Goal: Transaction & Acquisition: Purchase product/service

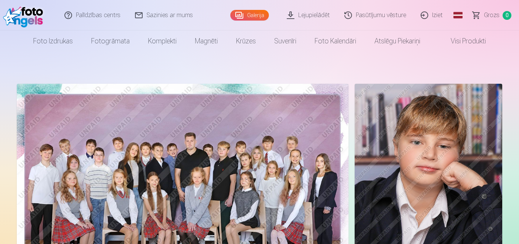
click at [298, 142] on img at bounding box center [183, 194] width 332 height 221
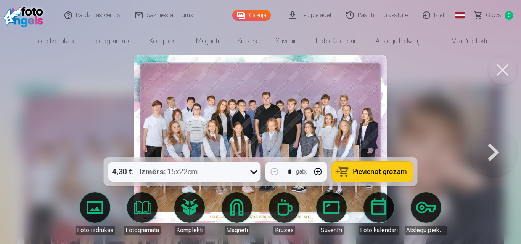
click at [259, 101] on img at bounding box center [260, 139] width 252 height 168
click at [373, 169] on span "Pievienot grozam" at bounding box center [380, 171] width 54 height 7
click at [261, 16] on link "Galerija" at bounding box center [251, 15] width 39 height 11
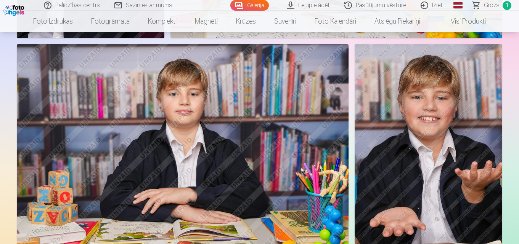
scroll to position [496, 0]
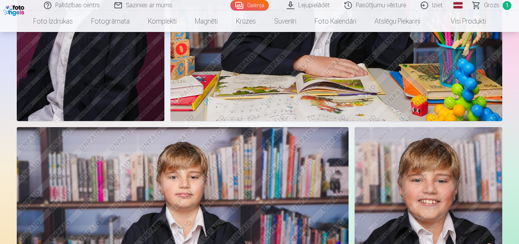
scroll to position [419, 0]
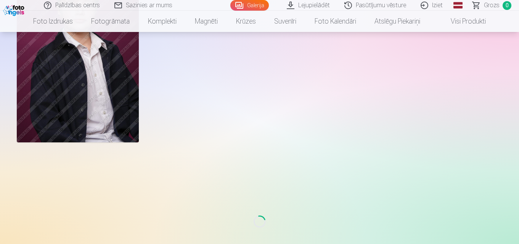
scroll to position [2440, 0]
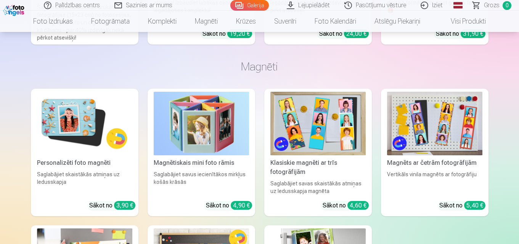
scroll to position [3240, 0]
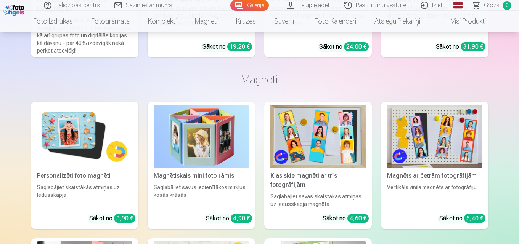
click at [455, 127] on img at bounding box center [434, 137] width 95 height 64
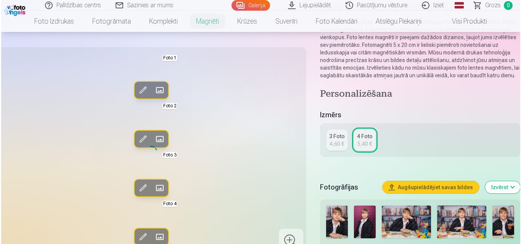
scroll to position [191, 0]
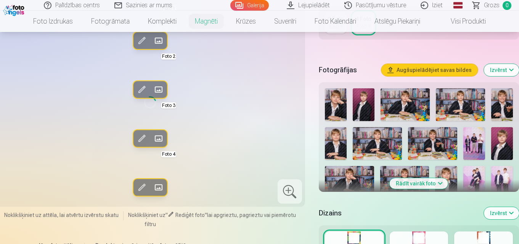
click at [429, 69] on button "Augšupielādējiet savas bildes" at bounding box center [429, 70] width 96 height 12
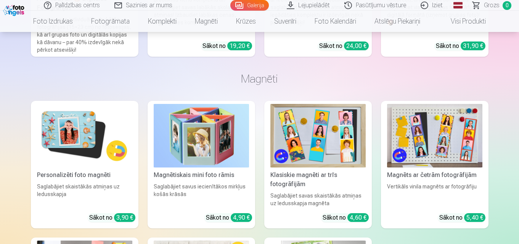
scroll to position [3240, 0]
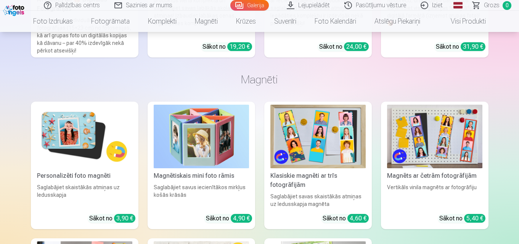
click at [444, 137] on img at bounding box center [434, 137] width 95 height 64
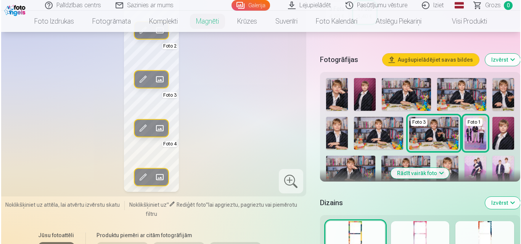
scroll to position [152, 0]
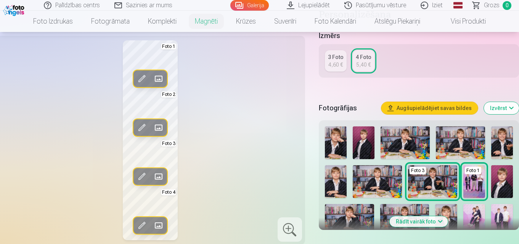
click at [139, 134] on span at bounding box center [142, 128] width 12 height 12
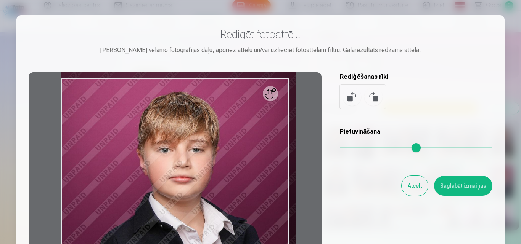
type input "*"
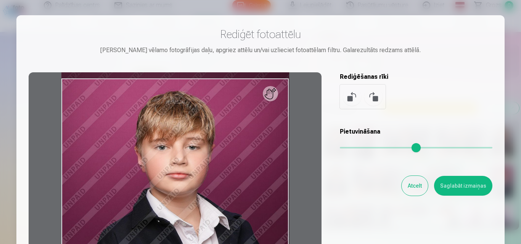
drag, startPoint x: 342, startPoint y: 148, endPoint x: 338, endPoint y: 151, distance: 4.9
click at [340, 149] on input "range" at bounding box center [416, 148] width 152 height 2
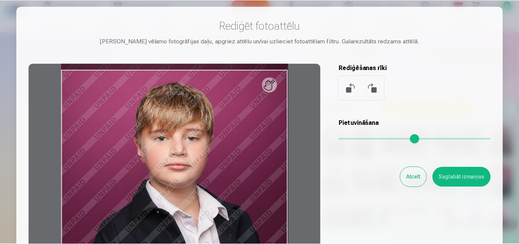
scroll to position [0, 0]
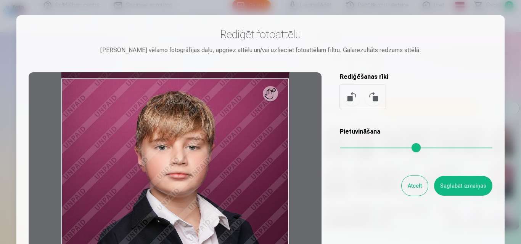
click at [412, 186] on button "Atcelt" at bounding box center [414, 186] width 26 height 20
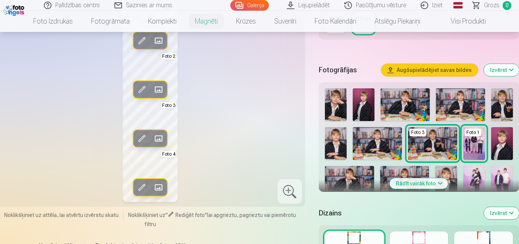
scroll to position [152, 0]
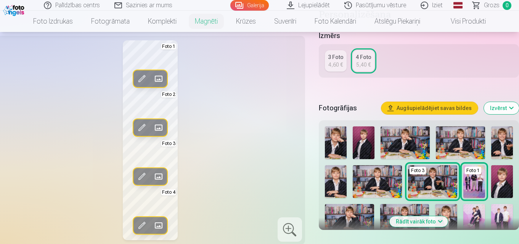
click at [475, 217] on img at bounding box center [474, 220] width 22 height 33
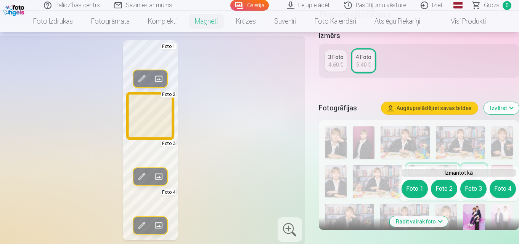
click at [446, 189] on button "Foto 2" at bounding box center [444, 189] width 26 height 18
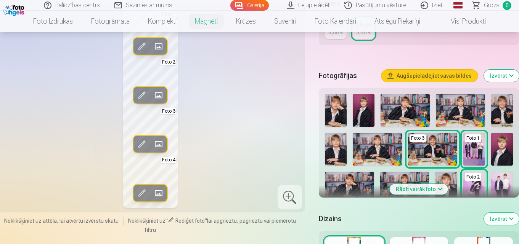
scroll to position [229, 0]
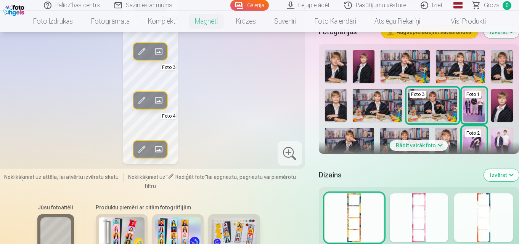
click at [426, 144] on button "Rādīt vairāk foto" at bounding box center [419, 145] width 58 height 11
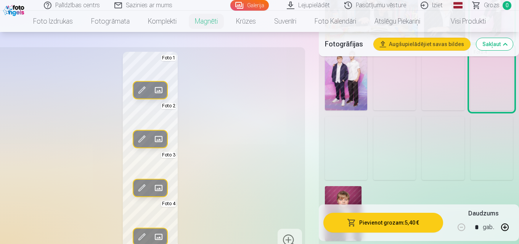
scroll to position [572, 0]
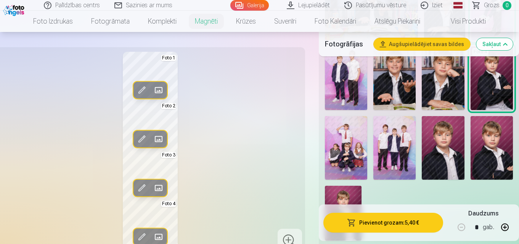
click at [352, 81] on img at bounding box center [346, 79] width 42 height 64
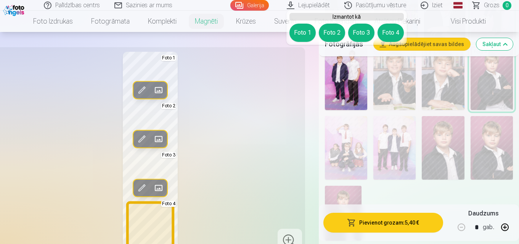
click at [385, 30] on button "Foto 4" at bounding box center [390, 33] width 26 height 18
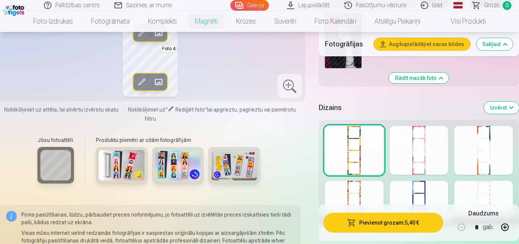
scroll to position [762, 0]
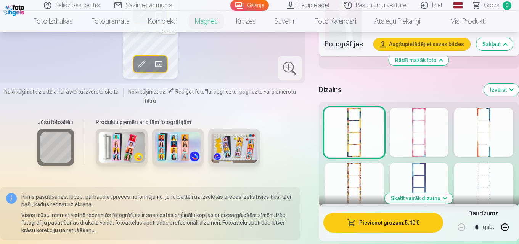
click at [438, 177] on div at bounding box center [419, 187] width 59 height 49
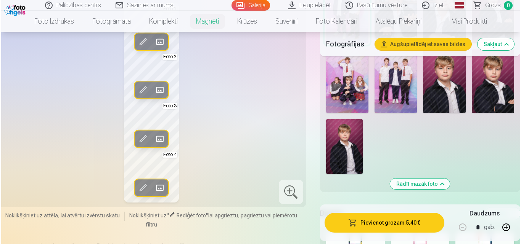
scroll to position [686, 0]
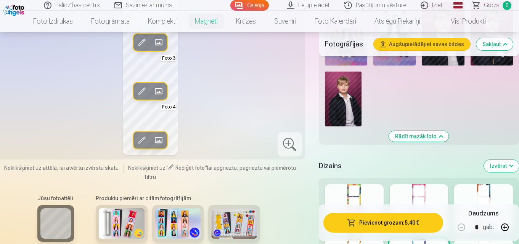
click at [382, 228] on button "Pievienot grozam : 5,40 €" at bounding box center [383, 223] width 120 height 20
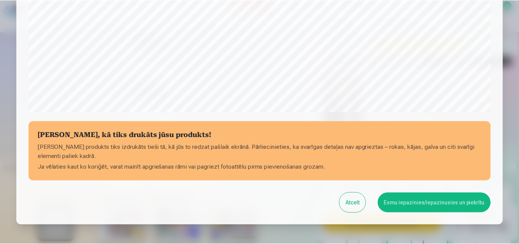
scroll to position [305, 0]
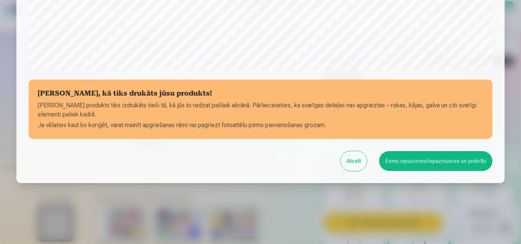
click at [436, 163] on button "Esmu iepazinies/iepazinusies un piekrītu" at bounding box center [435, 161] width 113 height 20
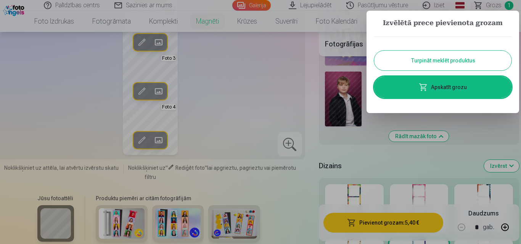
click at [429, 64] on button "Turpināt meklēt produktus" at bounding box center [442, 61] width 137 height 20
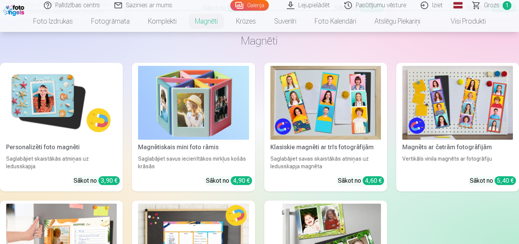
scroll to position [1754, 0]
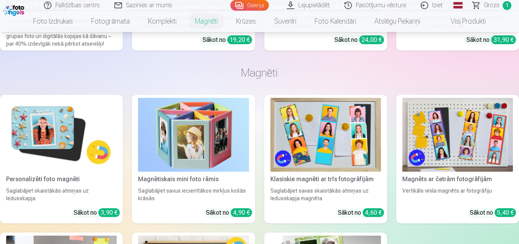
click at [327, 124] on img at bounding box center [325, 135] width 111 height 74
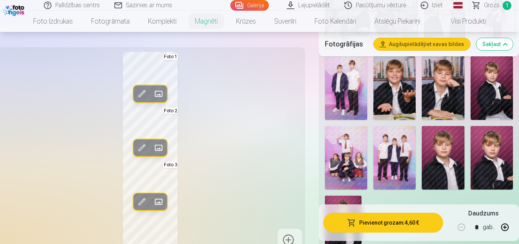
scroll to position [572, 0]
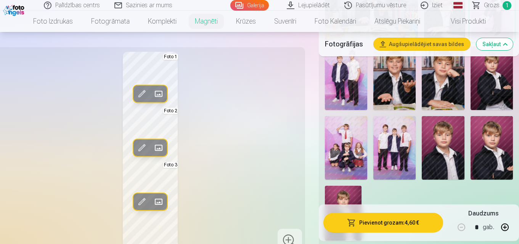
click at [401, 148] on img at bounding box center [394, 148] width 42 height 64
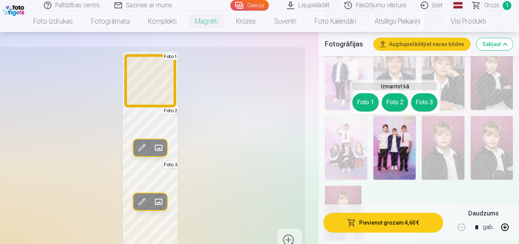
click at [367, 99] on button "Foto 1" at bounding box center [365, 102] width 26 height 18
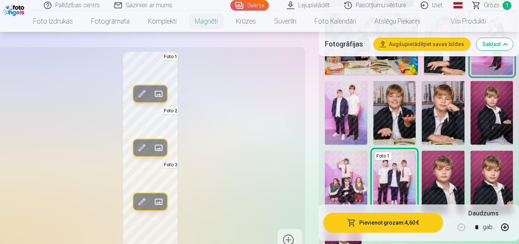
scroll to position [534, 0]
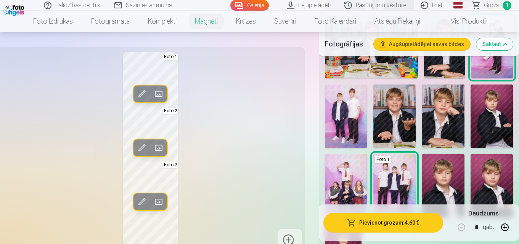
click at [351, 188] on img at bounding box center [346, 186] width 42 height 64
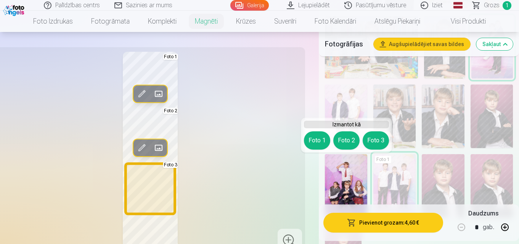
click at [375, 136] on button "Foto 3" at bounding box center [376, 141] width 26 height 18
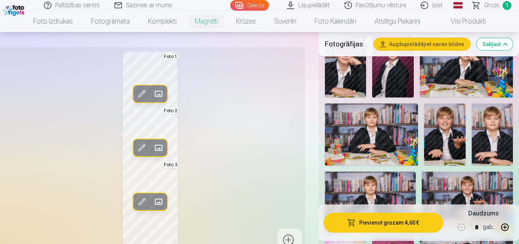
scroll to position [229, 0]
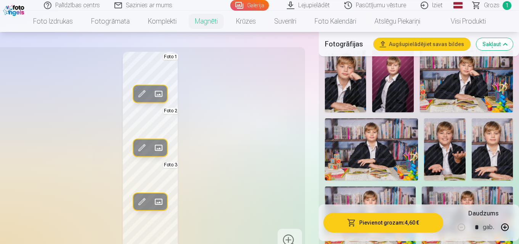
click at [392, 84] on img at bounding box center [393, 81] width 42 height 62
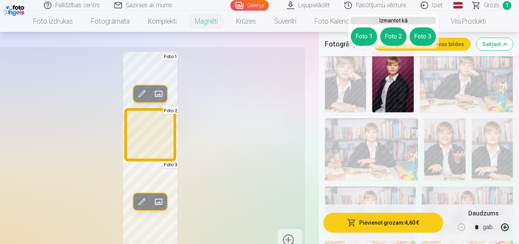
click at [391, 40] on button "Foto 2" at bounding box center [393, 36] width 26 height 18
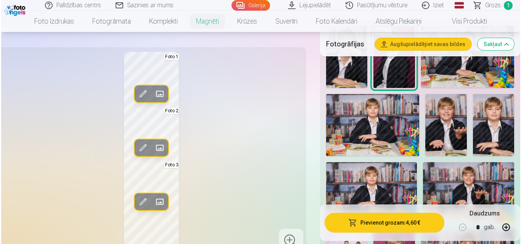
scroll to position [267, 0]
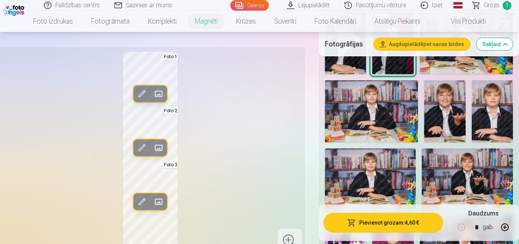
click at [141, 151] on span at bounding box center [142, 148] width 12 height 12
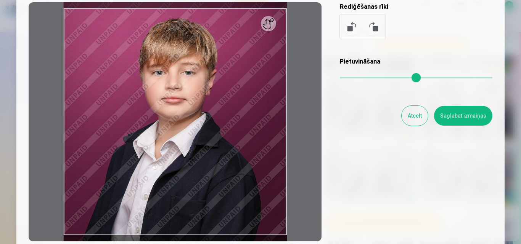
scroll to position [76, 0]
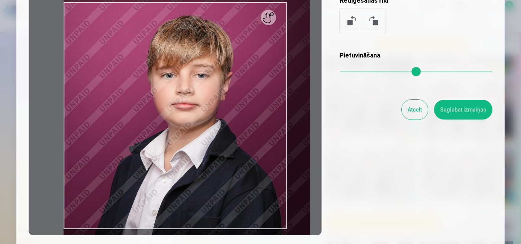
type input "*"
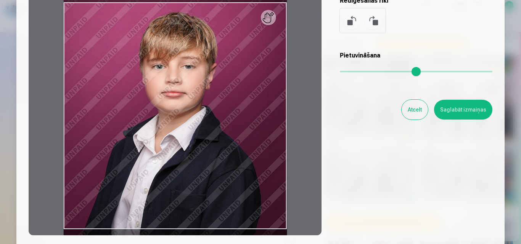
drag, startPoint x: 345, startPoint y: 70, endPoint x: 337, endPoint y: 77, distance: 10.0
click at [340, 72] on input "range" at bounding box center [416, 72] width 152 height 2
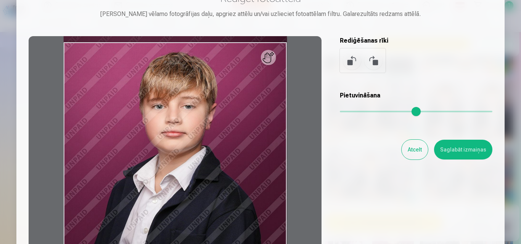
scroll to position [0, 0]
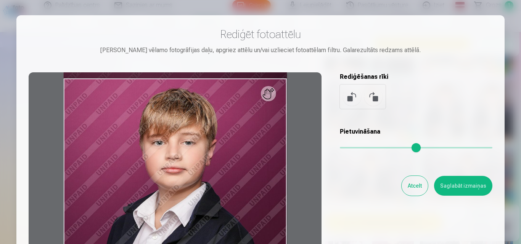
click at [376, 96] on button at bounding box center [373, 97] width 18 height 18
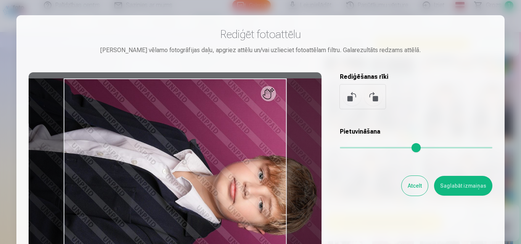
click at [376, 96] on button at bounding box center [373, 97] width 18 height 18
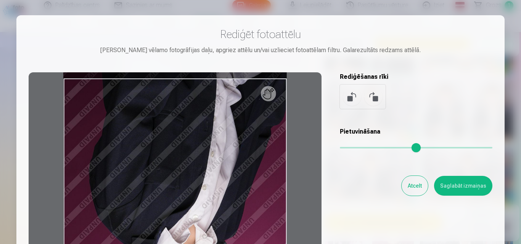
click at [376, 96] on button at bounding box center [373, 97] width 18 height 18
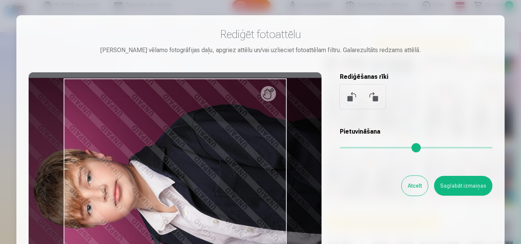
click at [376, 96] on button at bounding box center [373, 97] width 18 height 18
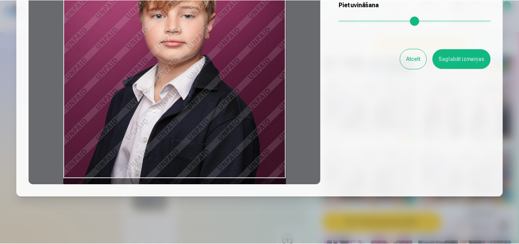
scroll to position [103, 0]
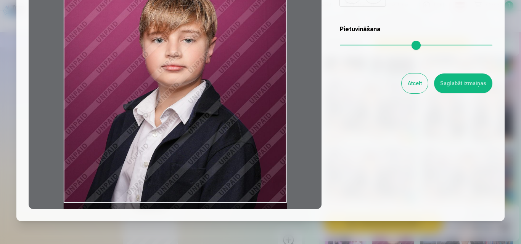
click at [464, 86] on button "Saglabāt izmaiņas" at bounding box center [463, 84] width 58 height 20
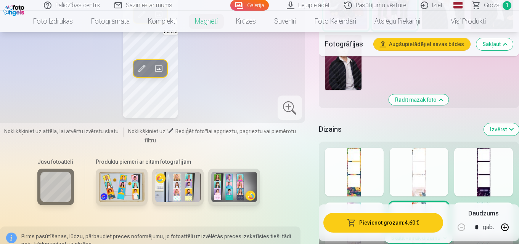
scroll to position [724, 0]
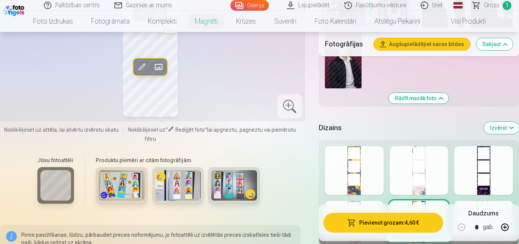
click at [484, 186] on div at bounding box center [483, 170] width 59 height 49
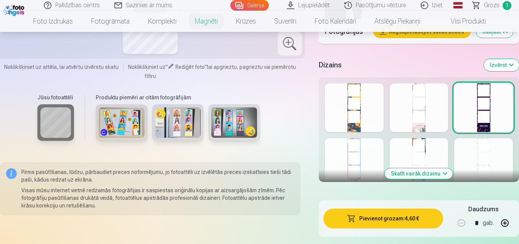
scroll to position [801, 0]
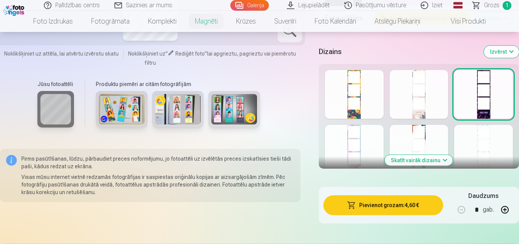
click at [419, 161] on button "Skatīt vairāk dizainu" at bounding box center [419, 160] width 68 height 11
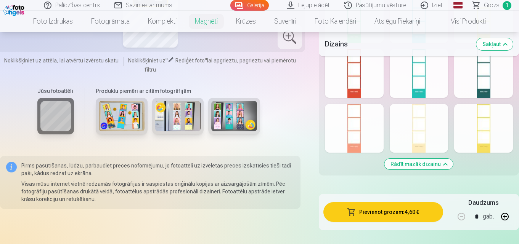
scroll to position [1106, 0]
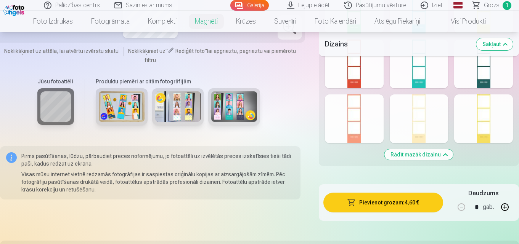
click at [485, 77] on div at bounding box center [483, 64] width 59 height 49
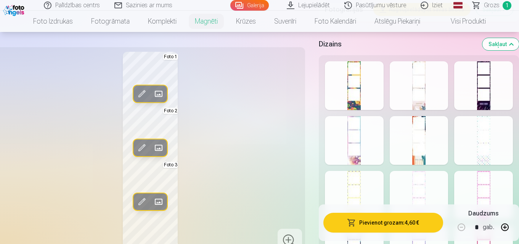
scroll to position [801, 0]
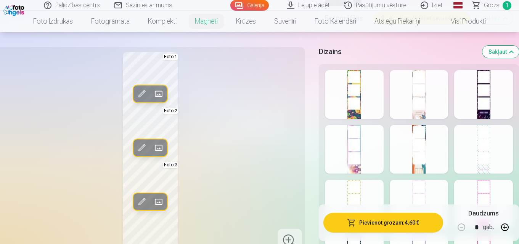
click at [422, 154] on div at bounding box center [419, 149] width 59 height 49
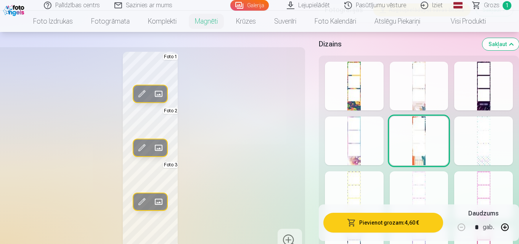
scroll to position [762, 0]
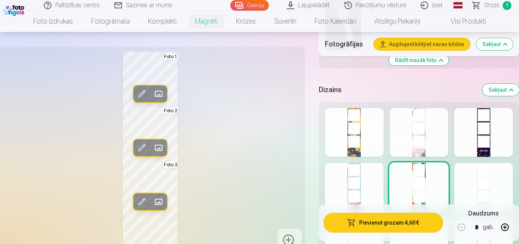
click at [354, 150] on div at bounding box center [354, 132] width 59 height 49
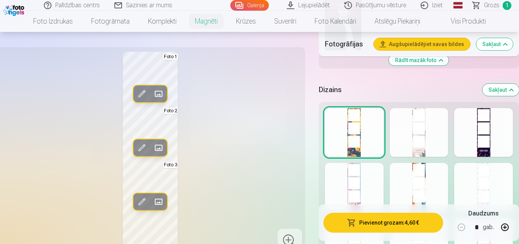
click at [488, 133] on div at bounding box center [483, 132] width 59 height 49
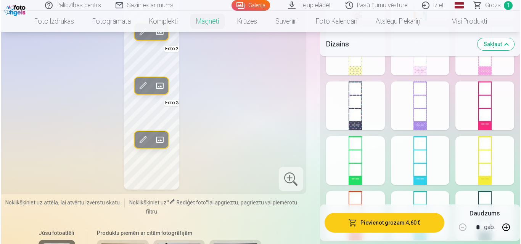
scroll to position [953, 0]
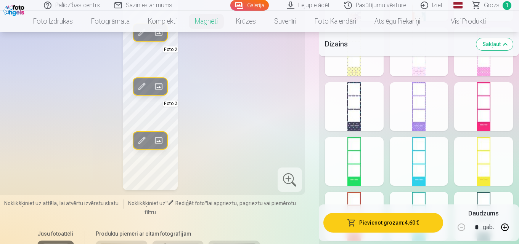
click at [393, 225] on button "Pievienot grozam : 4,60 €" at bounding box center [383, 223] width 120 height 20
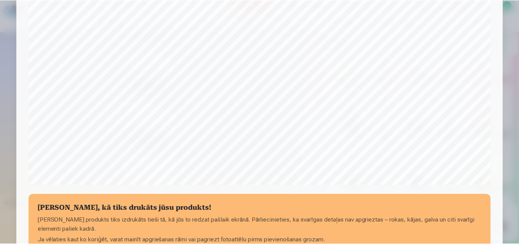
scroll to position [267, 0]
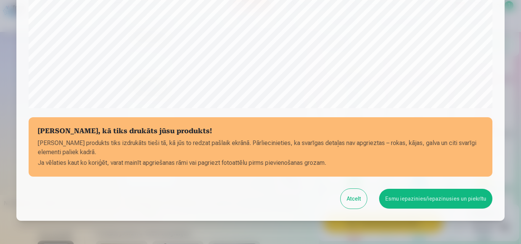
click at [357, 202] on button "Atcelt" at bounding box center [353, 199] width 26 height 20
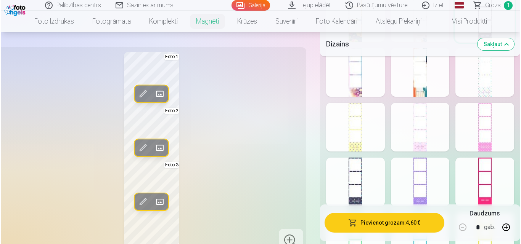
scroll to position [877, 0]
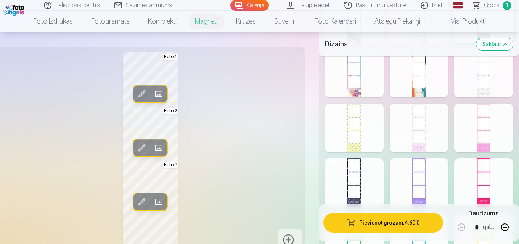
click at [140, 202] on span at bounding box center [142, 202] width 12 height 12
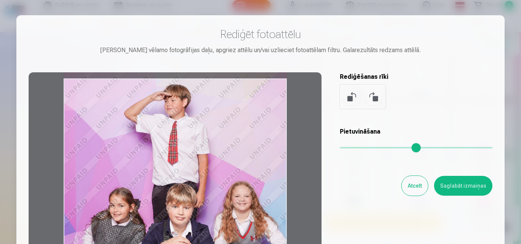
click at [218, 136] on div at bounding box center [175, 191] width 293 height 239
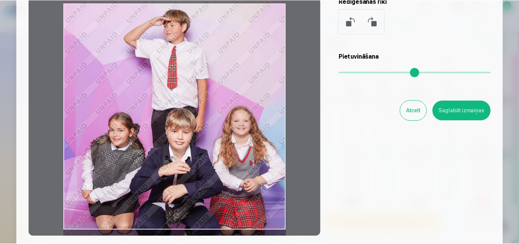
scroll to position [76, 0]
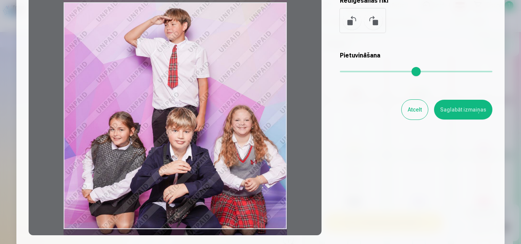
click at [461, 106] on button "Saglabāt izmaiņas" at bounding box center [463, 110] width 58 height 20
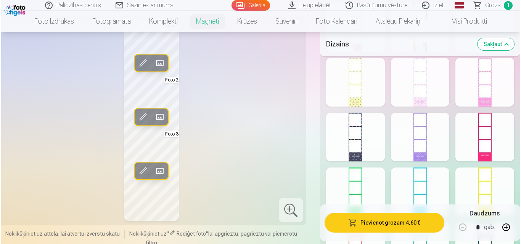
scroll to position [953, 0]
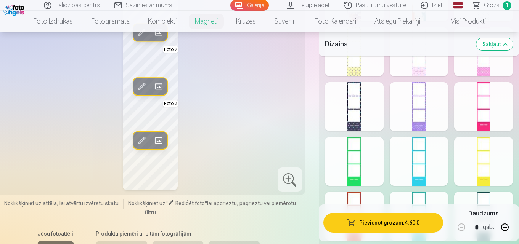
click at [368, 226] on button "Pievienot grozam : 4,60 €" at bounding box center [383, 223] width 120 height 20
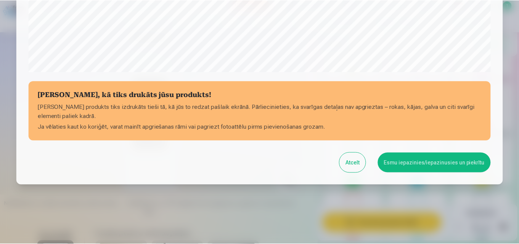
scroll to position [305, 0]
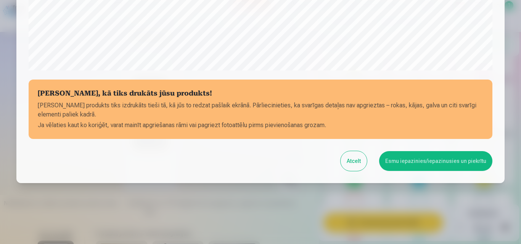
click at [435, 159] on button "Esmu iepazinies/iepazinusies un piekrītu" at bounding box center [435, 161] width 113 height 20
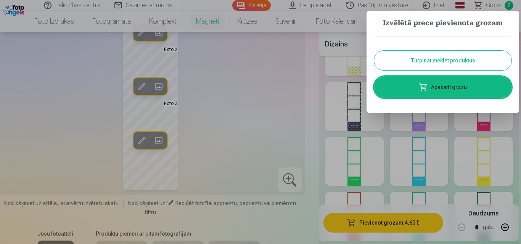
click at [432, 63] on button "Turpināt meklēt produktus" at bounding box center [442, 61] width 137 height 20
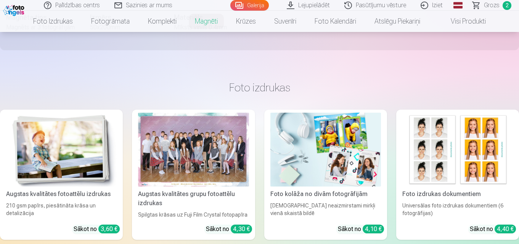
scroll to position [1410, 0]
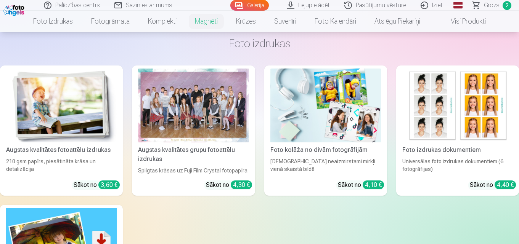
click at [218, 103] on div at bounding box center [193, 106] width 111 height 74
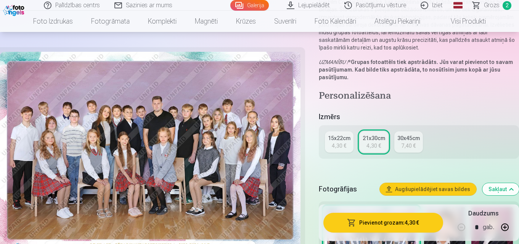
scroll to position [152, 0]
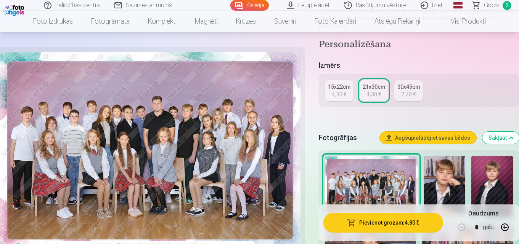
click at [338, 91] on div "4,30 €" at bounding box center [339, 95] width 14 height 8
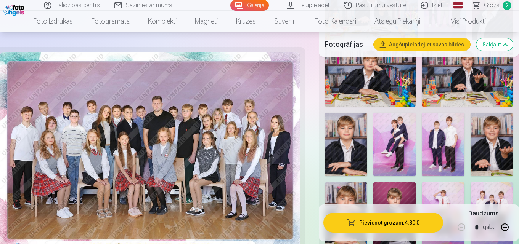
scroll to position [572, 0]
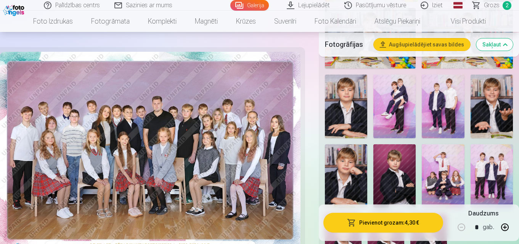
click at [385, 227] on button "Pievienot grozam : 4,30 €" at bounding box center [383, 223] width 120 height 20
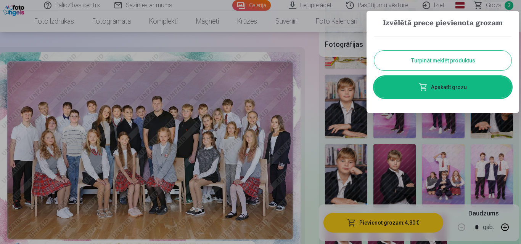
click at [441, 61] on button "Turpināt meklēt produktus" at bounding box center [442, 61] width 137 height 20
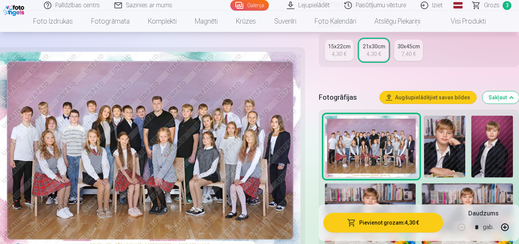
scroll to position [191, 0]
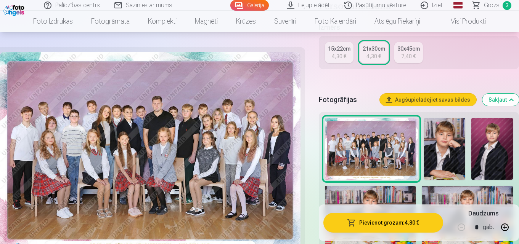
click at [448, 151] on img at bounding box center [445, 149] width 42 height 62
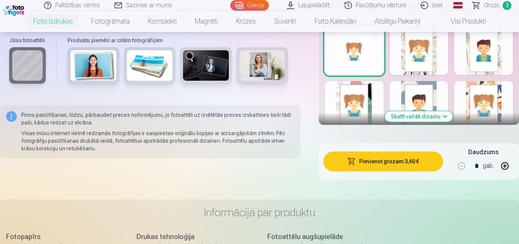
scroll to position [496, 0]
click at [430, 117] on button "Skatīt vairāk dizainu" at bounding box center [419, 116] width 68 height 11
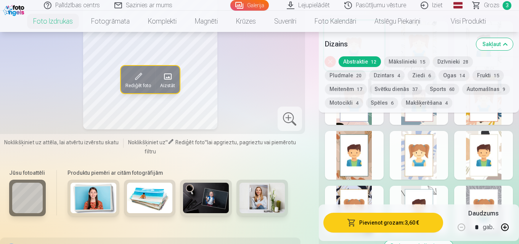
click at [428, 102] on button "Makšķerēšana 4" at bounding box center [426, 103] width 51 height 11
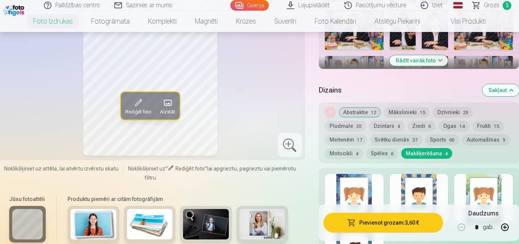
scroll to position [343, 0]
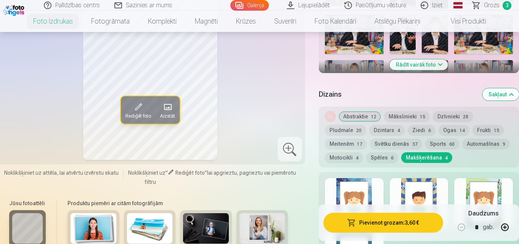
click at [369, 191] on div at bounding box center [354, 202] width 59 height 49
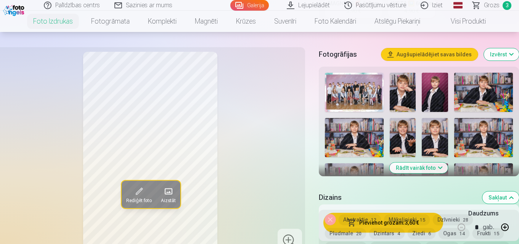
scroll to position [229, 0]
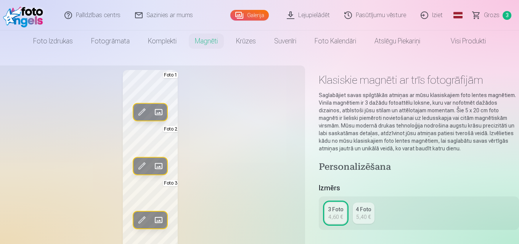
click at [255, 13] on link "Galerija" at bounding box center [249, 15] width 39 height 11
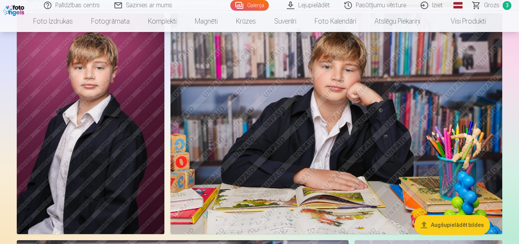
scroll to position [305, 0]
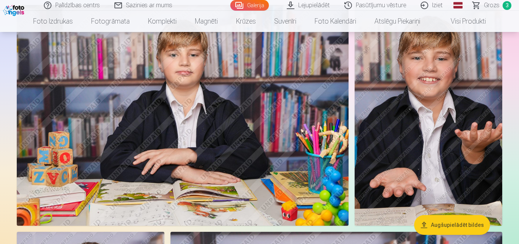
click at [433, 110] on img at bounding box center [429, 115] width 148 height 221
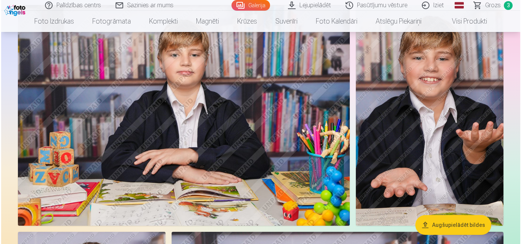
scroll to position [535, 0]
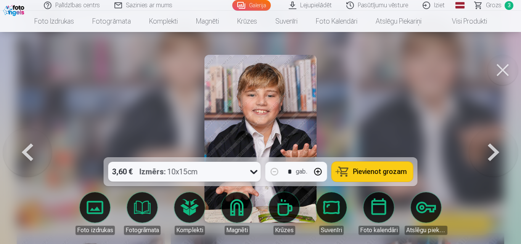
click at [382, 170] on span "Pievienot grozam" at bounding box center [380, 171] width 54 height 7
click at [499, 150] on button at bounding box center [493, 139] width 49 height 22
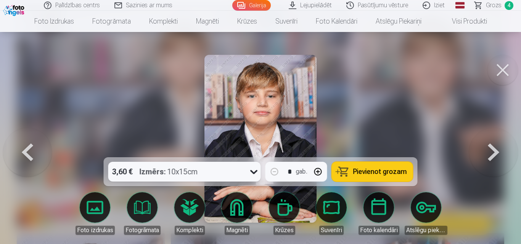
click at [499, 150] on button at bounding box center [493, 139] width 49 height 22
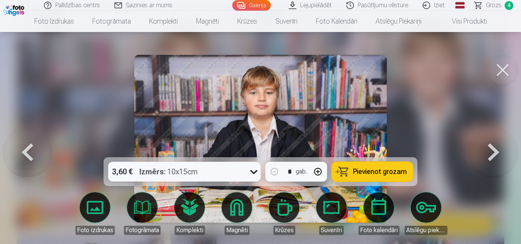
click at [496, 150] on button at bounding box center [493, 139] width 49 height 22
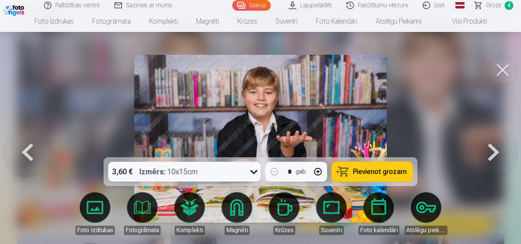
click at [494, 150] on button at bounding box center [493, 139] width 49 height 22
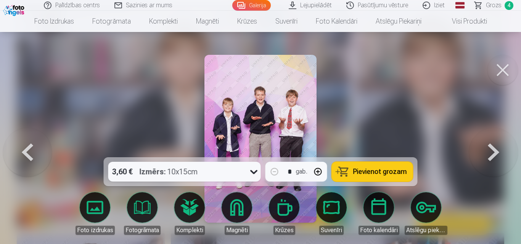
click at [494, 150] on button at bounding box center [493, 139] width 49 height 22
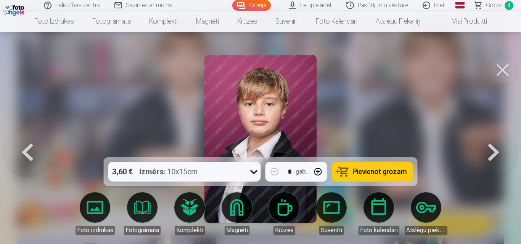
click at [379, 174] on span "Pievienot grozam" at bounding box center [380, 171] width 54 height 7
click at [492, 150] on button at bounding box center [493, 139] width 49 height 22
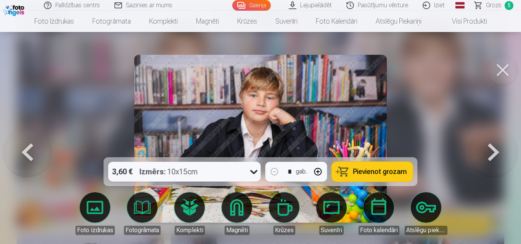
click at [492, 150] on button at bounding box center [493, 139] width 49 height 22
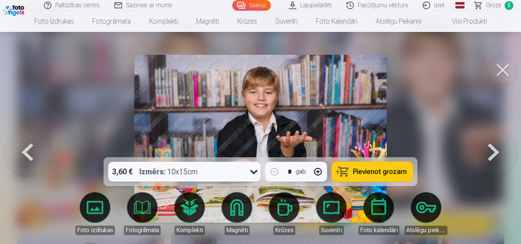
click at [492, 150] on button at bounding box center [493, 139] width 49 height 22
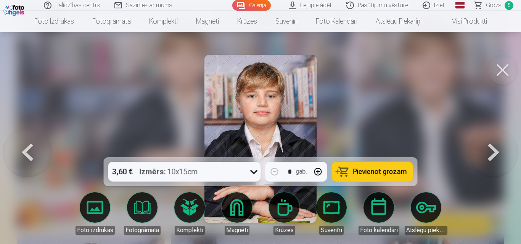
click at [492, 150] on button at bounding box center [493, 139] width 49 height 22
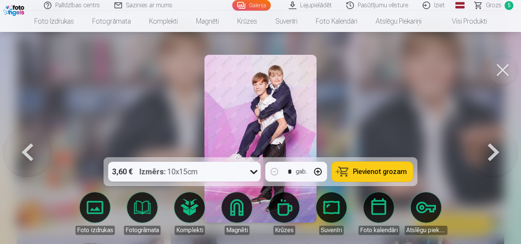
click at [492, 150] on button at bounding box center [493, 139] width 49 height 22
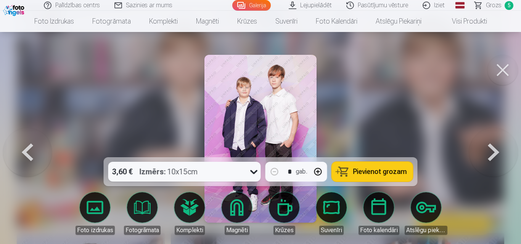
click at [492, 150] on button at bounding box center [493, 139] width 49 height 22
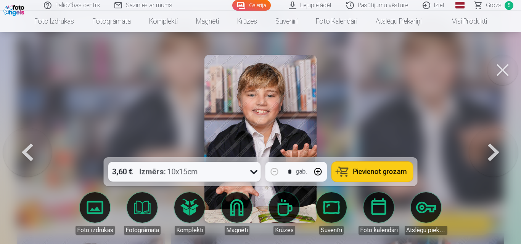
click at [496, 150] on button at bounding box center [493, 139] width 49 height 22
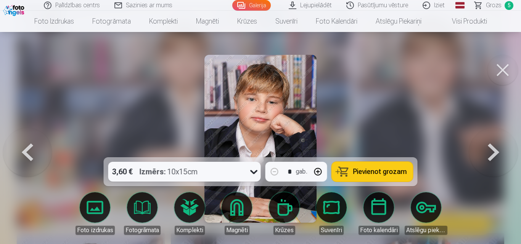
click at [495, 150] on button at bounding box center [493, 139] width 49 height 22
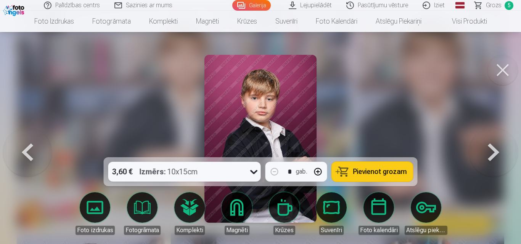
click at [366, 169] on span "Pievienot grozam" at bounding box center [380, 171] width 54 height 7
click at [493, 150] on button at bounding box center [493, 139] width 49 height 22
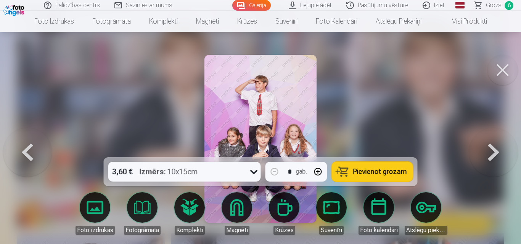
click at [493, 150] on button at bounding box center [493, 139] width 49 height 22
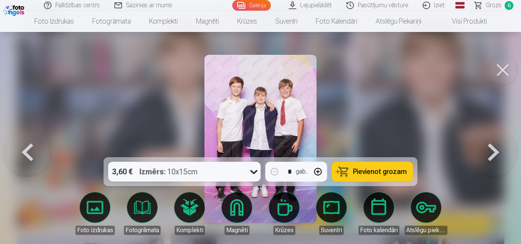
click at [493, 150] on button at bounding box center [493, 139] width 49 height 22
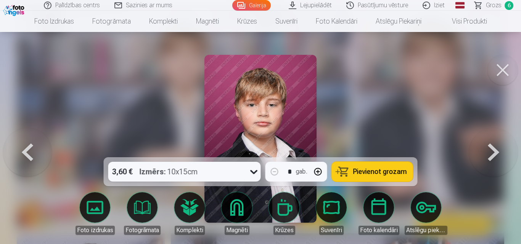
click at [493, 150] on button at bounding box center [493, 139] width 49 height 22
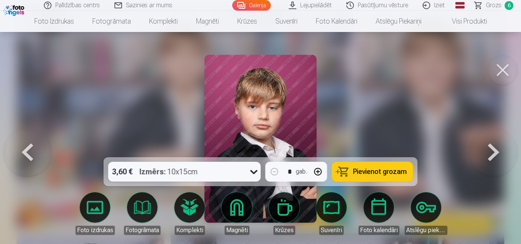
click at [494, 146] on button at bounding box center [493, 139] width 49 height 22
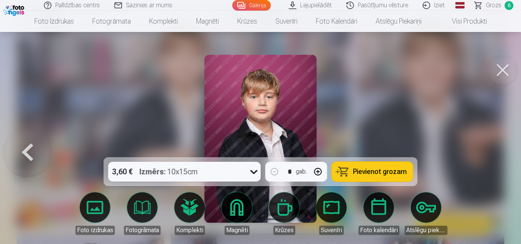
click at [381, 175] on span "Pievienot grozam" at bounding box center [380, 171] width 54 height 7
click at [493, 7] on span "Grozs" at bounding box center [494, 5] width 16 height 9
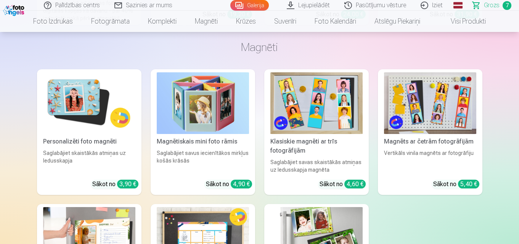
scroll to position [1715, 0]
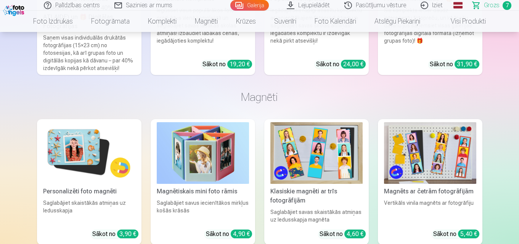
click at [324, 150] on img at bounding box center [316, 152] width 92 height 61
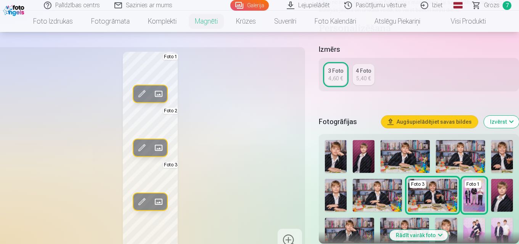
scroll to position [152, 0]
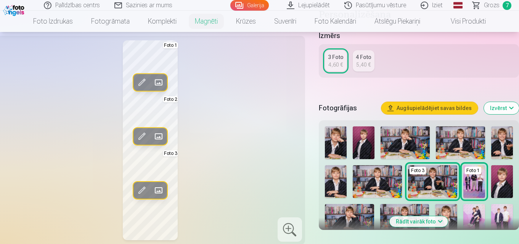
click at [332, 140] on img at bounding box center [336, 143] width 22 height 33
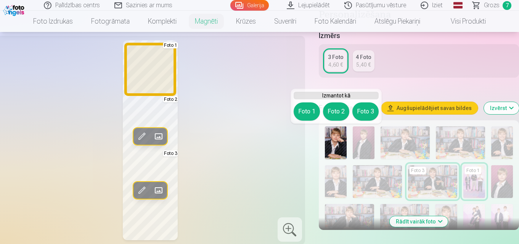
click at [311, 109] on button "Foto 1" at bounding box center [307, 112] width 26 height 18
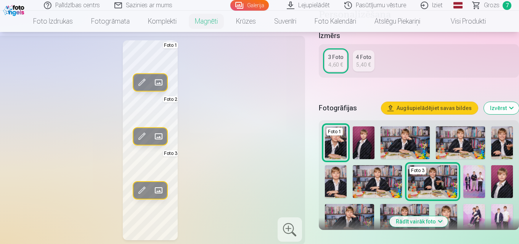
click at [452, 138] on img at bounding box center [460, 143] width 49 height 33
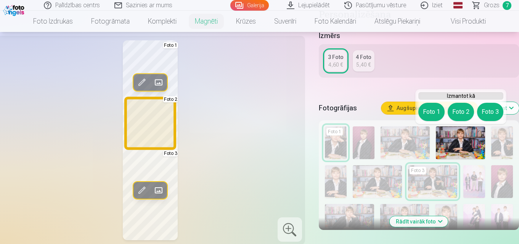
click at [459, 113] on button "Foto 2" at bounding box center [461, 112] width 26 height 18
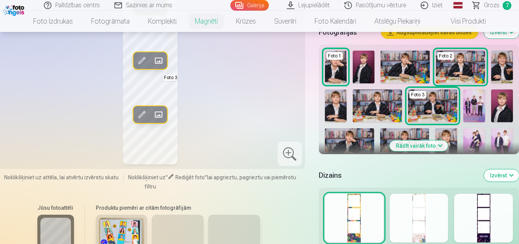
scroll to position [229, 0]
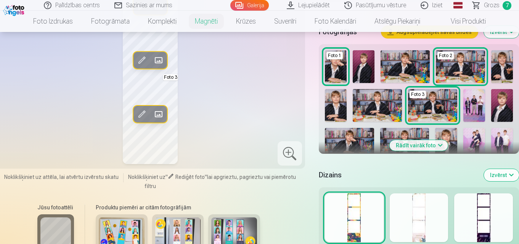
click at [423, 144] on button "Rādīt vairāk foto" at bounding box center [419, 145] width 58 height 11
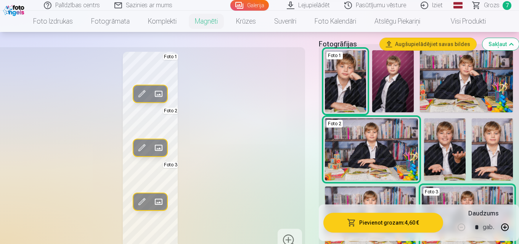
click at [452, 152] on img at bounding box center [445, 150] width 42 height 62
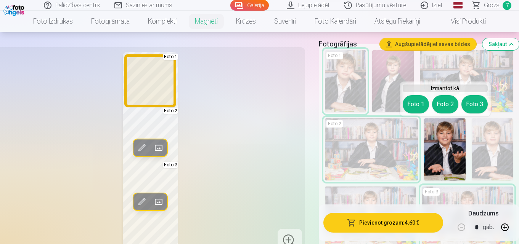
click at [421, 104] on button "Foto 1" at bounding box center [416, 104] width 26 height 18
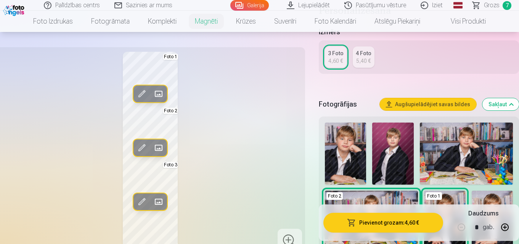
scroll to position [152, 0]
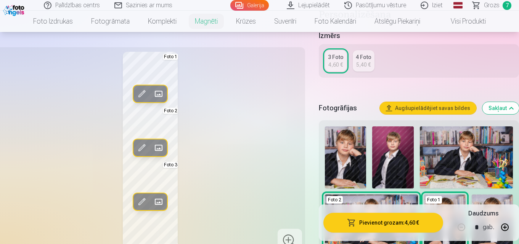
click at [399, 161] on img at bounding box center [393, 158] width 42 height 62
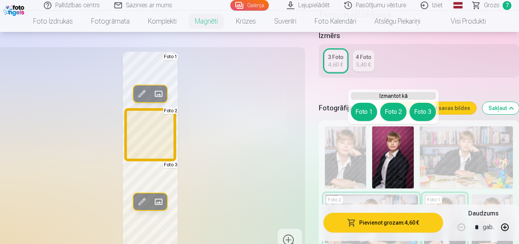
click at [398, 111] on button "Foto 2" at bounding box center [393, 112] width 26 height 18
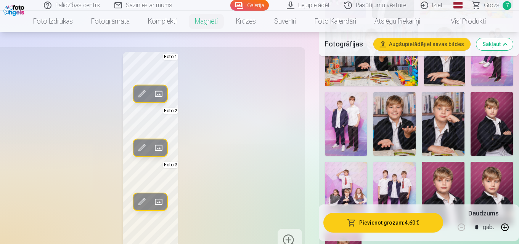
scroll to position [534, 0]
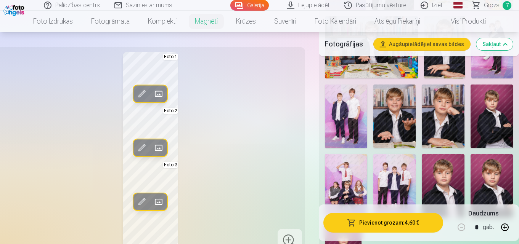
click at [446, 129] on img at bounding box center [443, 117] width 42 height 64
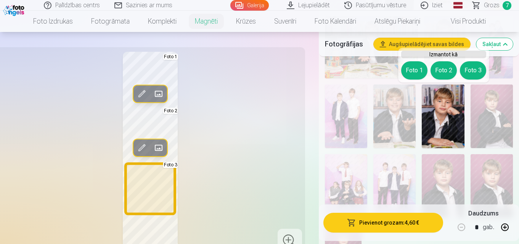
click at [473, 66] on button "Foto 3" at bounding box center [473, 70] width 26 height 18
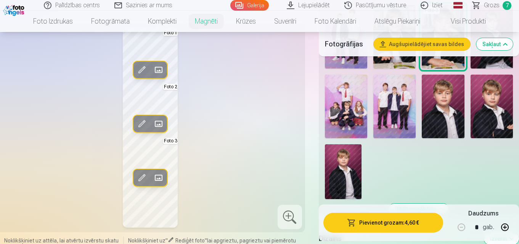
scroll to position [648, 0]
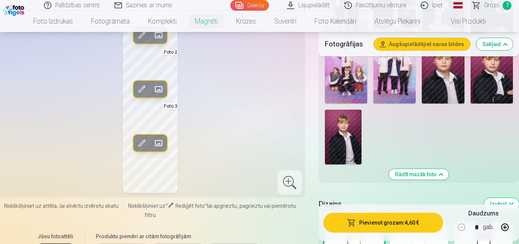
click at [488, 87] on img at bounding box center [491, 72] width 42 height 64
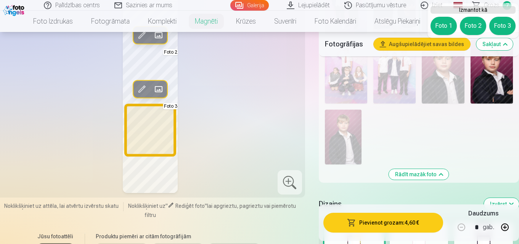
click at [503, 23] on button "Foto 3" at bounding box center [502, 26] width 26 height 18
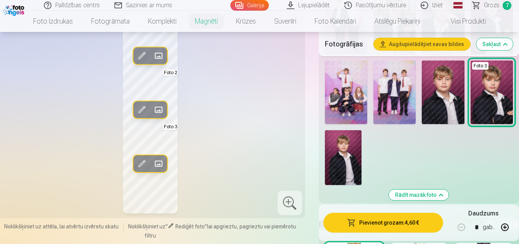
scroll to position [610, 0]
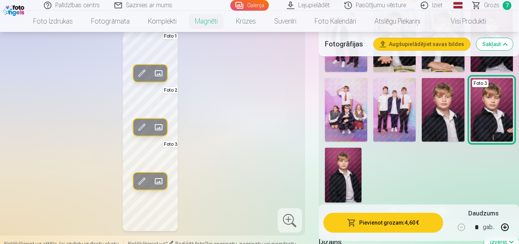
click at [345, 166] on img at bounding box center [343, 175] width 37 height 55
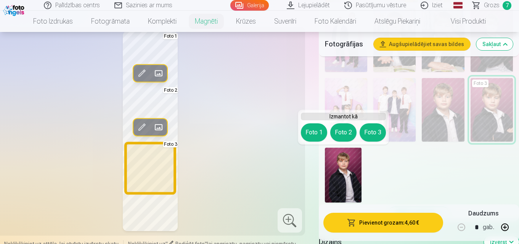
click at [365, 134] on button "Foto 3" at bounding box center [372, 133] width 26 height 18
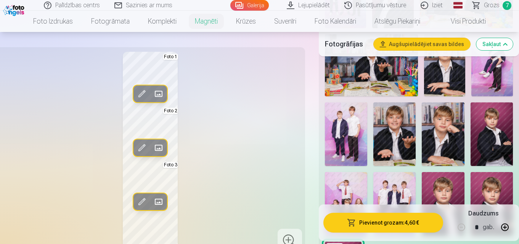
scroll to position [496, 0]
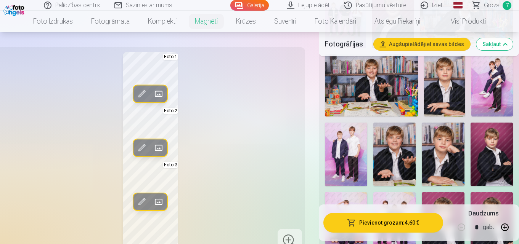
click at [441, 155] on img at bounding box center [443, 155] width 42 height 64
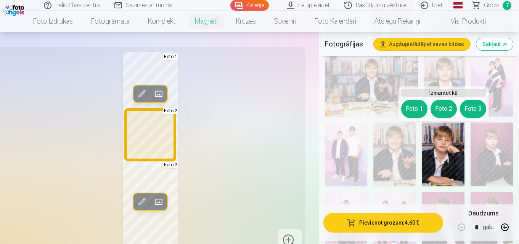
click at [445, 109] on button "Foto 2" at bounding box center [443, 109] width 26 height 18
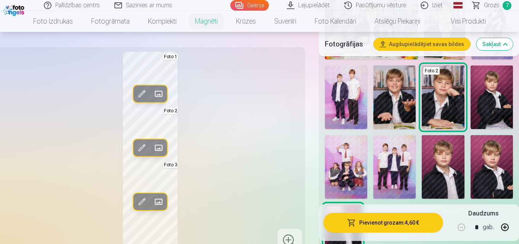
scroll to position [572, 0]
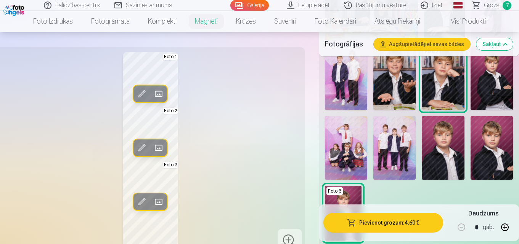
click at [437, 146] on img at bounding box center [443, 148] width 42 height 64
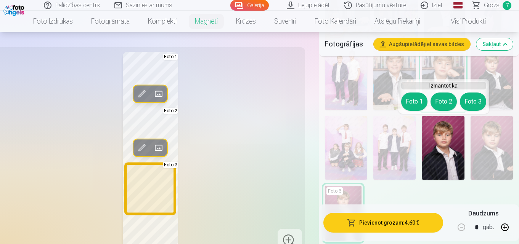
click at [474, 100] on button "Foto 3" at bounding box center [473, 102] width 26 height 18
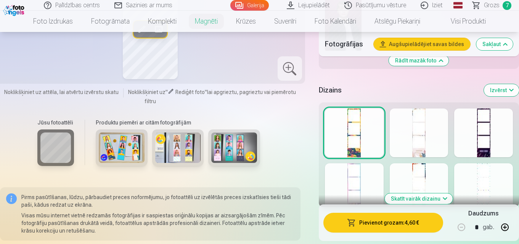
scroll to position [762, 0]
click at [486, 149] on div at bounding box center [483, 132] width 59 height 49
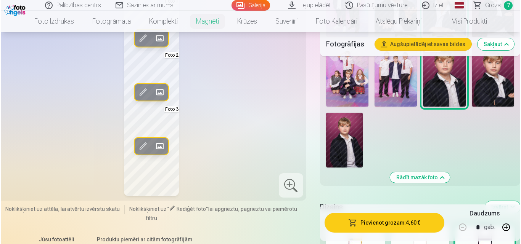
scroll to position [648, 0]
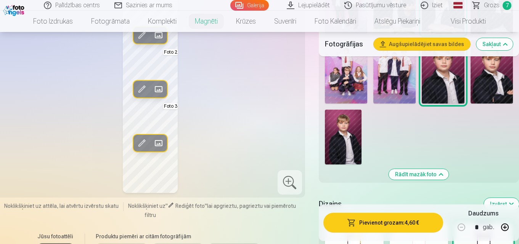
click at [372, 223] on button "Pievienot grozam : 4,60 €" at bounding box center [383, 223] width 120 height 20
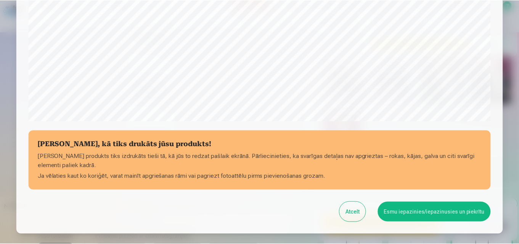
scroll to position [267, 0]
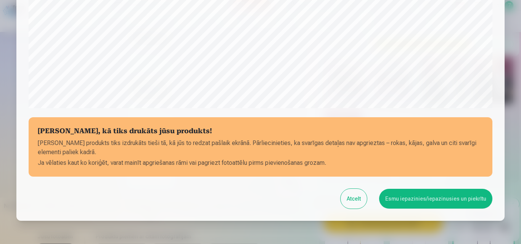
click at [362, 199] on button "Atcelt" at bounding box center [353, 199] width 26 height 20
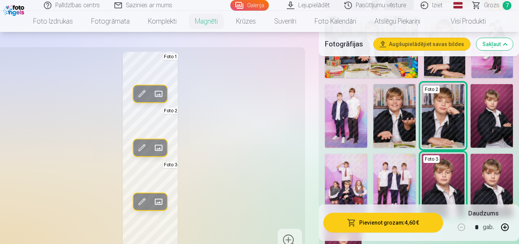
scroll to position [534, 0]
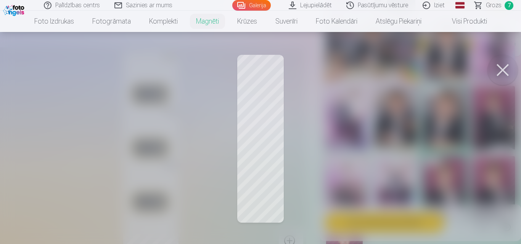
click at [496, 66] on button at bounding box center [502, 70] width 30 height 30
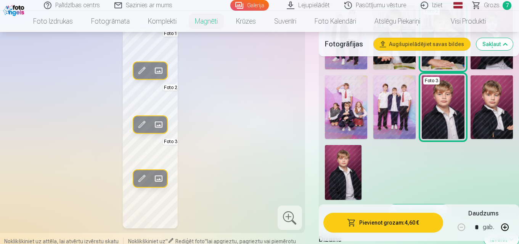
scroll to position [610, 0]
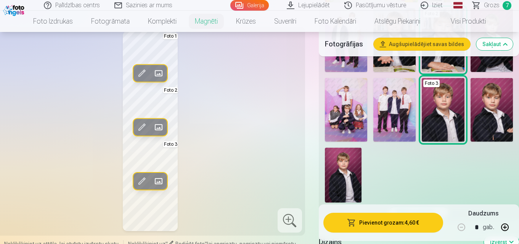
click at [340, 178] on img at bounding box center [343, 175] width 37 height 55
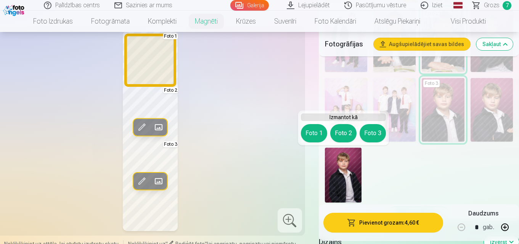
click at [310, 133] on button "Foto 1" at bounding box center [314, 133] width 26 height 18
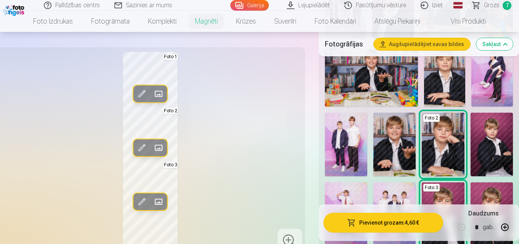
scroll to position [496, 0]
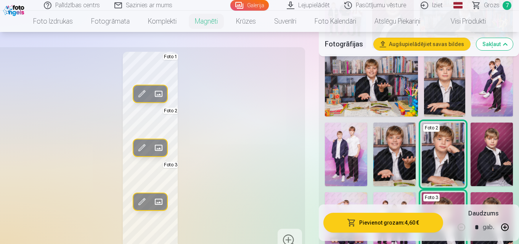
click at [399, 163] on img at bounding box center [394, 155] width 42 height 64
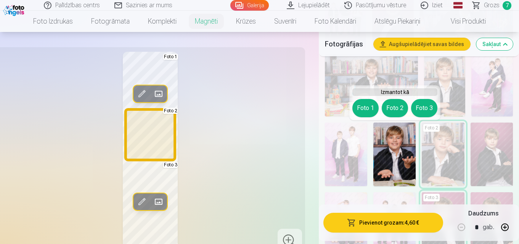
click at [393, 107] on button "Foto 2" at bounding box center [395, 108] width 26 height 18
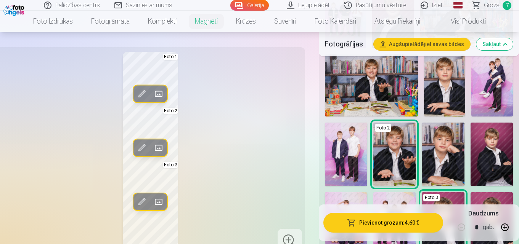
click at [394, 104] on img at bounding box center [371, 86] width 93 height 62
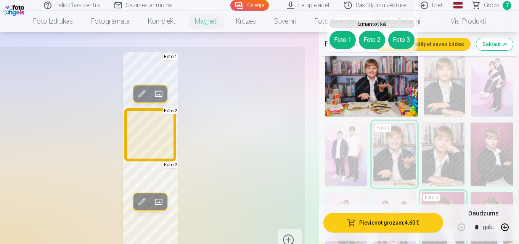
click at [373, 36] on button "Foto 2" at bounding box center [372, 40] width 26 height 18
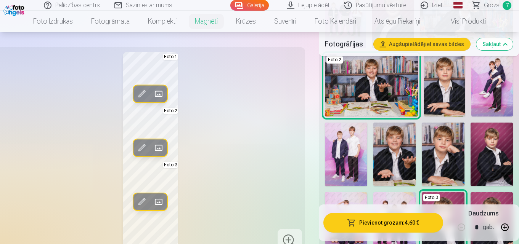
click at [442, 153] on img at bounding box center [443, 155] width 42 height 64
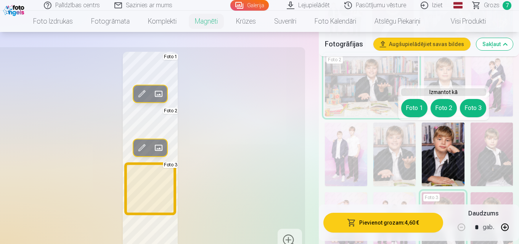
click at [481, 110] on button "Foto 3" at bounding box center [473, 108] width 26 height 18
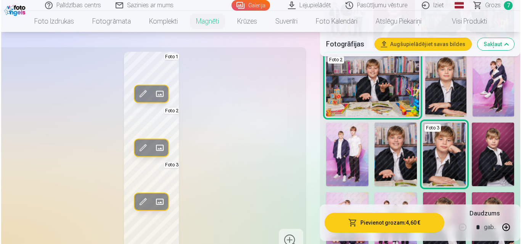
scroll to position [534, 0]
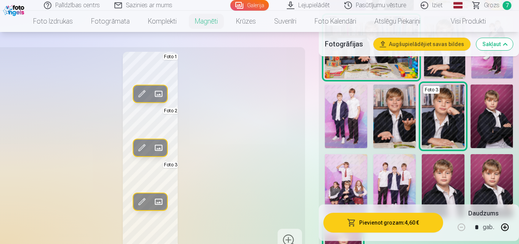
click at [389, 223] on button "Pievienot grozam : 4,60 €" at bounding box center [383, 223] width 120 height 20
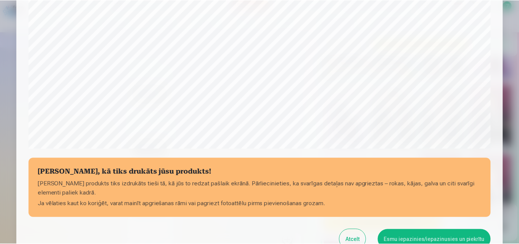
scroll to position [229, 0]
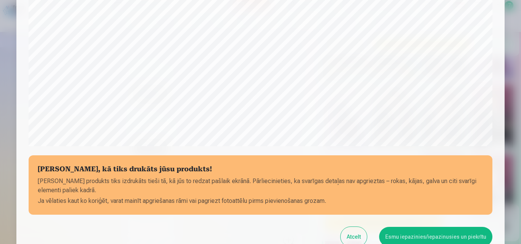
click at [429, 237] on button "Esmu iepazinies/iepazinusies un piekrītu" at bounding box center [435, 237] width 113 height 20
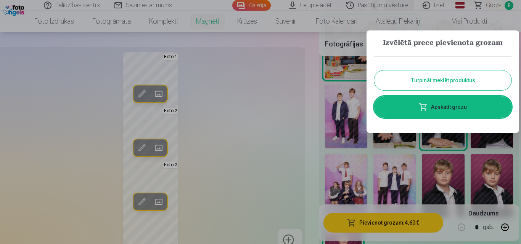
click at [445, 107] on link "Apskatīt grozu" at bounding box center [442, 106] width 137 height 21
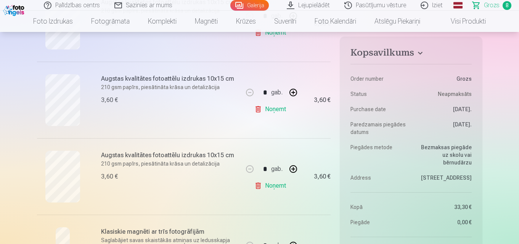
scroll to position [496, 0]
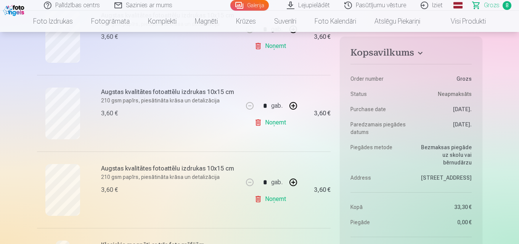
click at [278, 201] on link "Noņemt" at bounding box center [271, 199] width 35 height 15
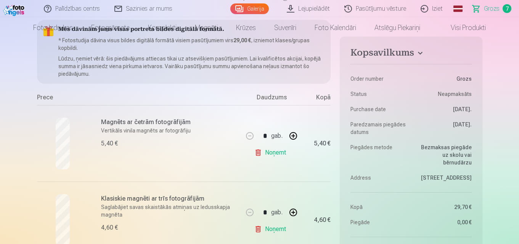
scroll to position [0, 0]
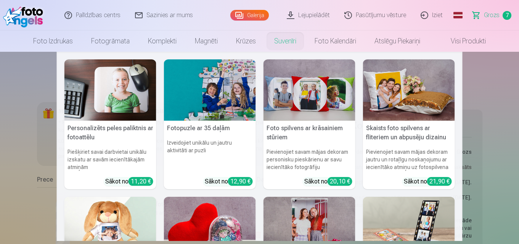
click at [7, 154] on nav "Personalizēts peles paliktnis ar fotoattēlu Piešķiriet savai darbvietai unikālu…" at bounding box center [259, 146] width 519 height 189
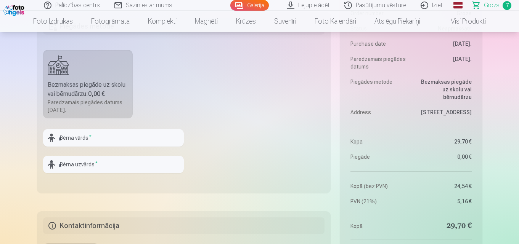
scroll to position [724, 0]
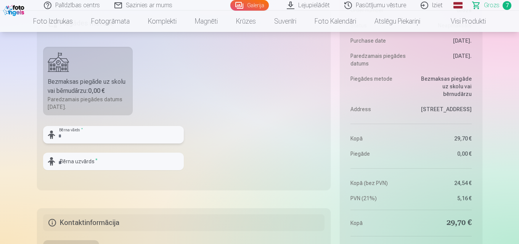
click at [114, 135] on input "text" at bounding box center [113, 135] width 141 height 18
type input "*******"
click at [86, 160] on input "text" at bounding box center [113, 162] width 141 height 18
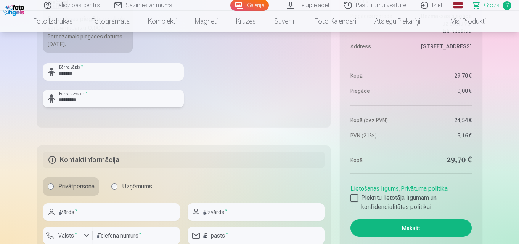
scroll to position [801, 0]
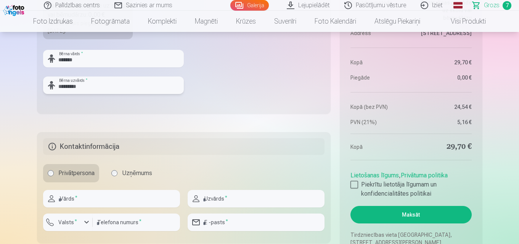
type input "*********"
click at [125, 202] on input "text" at bounding box center [111, 199] width 137 height 18
type input "********"
type input "*********"
type input "********"
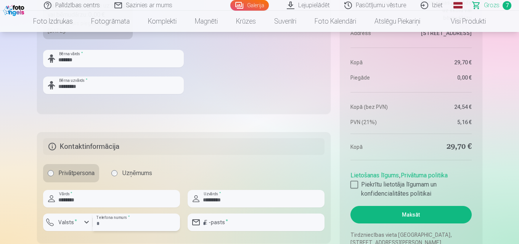
type input "**********"
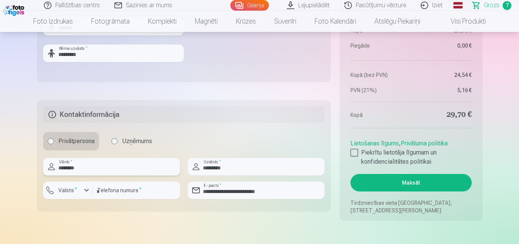
scroll to position [839, 0]
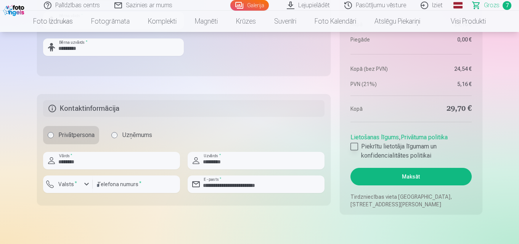
click at [353, 151] on label "Piekrītu lietotāja līgumam un konfidencialitātes politikai" at bounding box center [410, 151] width 121 height 18
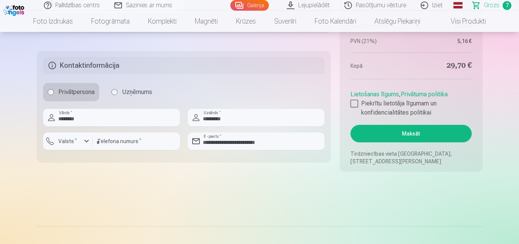
scroll to position [877, 0]
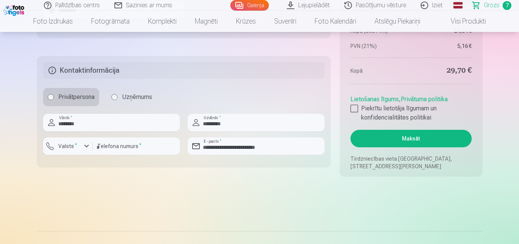
click at [417, 142] on button "Maksāt" at bounding box center [410, 139] width 121 height 18
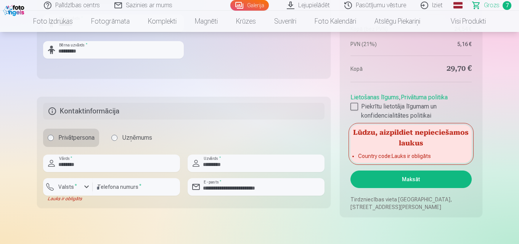
scroll to position [839, 0]
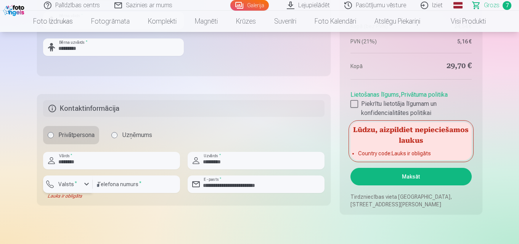
click at [86, 185] on div "button" at bounding box center [86, 184] width 9 height 9
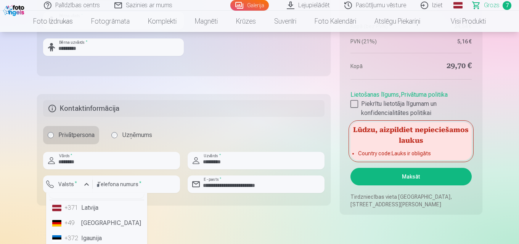
scroll to position [0, 0]
click at [95, 222] on li "+371 Latvija" at bounding box center [96, 220] width 95 height 15
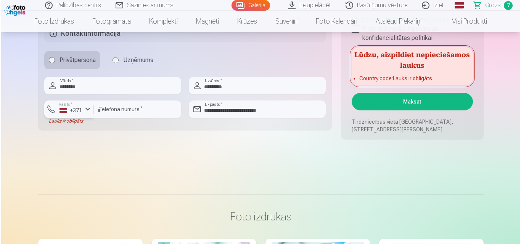
scroll to position [915, 0]
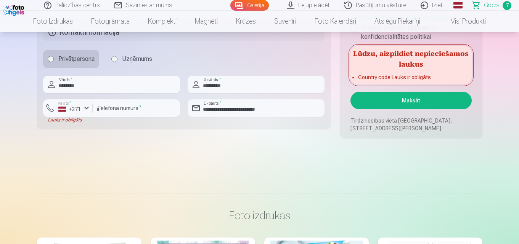
click at [418, 101] on button "Maksāt" at bounding box center [410, 101] width 121 height 18
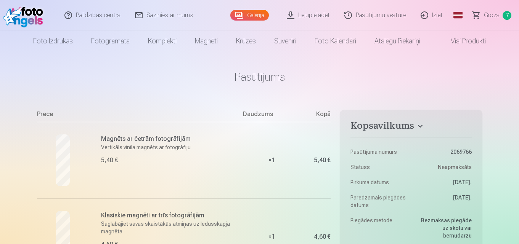
click at [310, 14] on link "Lejupielādēt" at bounding box center [309, 15] width 58 height 30
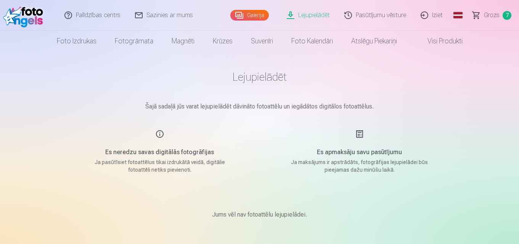
click at [255, 17] on link "Galerija" at bounding box center [249, 15] width 39 height 11
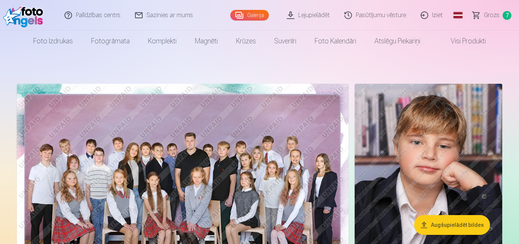
click at [494, 16] on span "Grozs" at bounding box center [492, 15] width 16 height 9
